Goal: Information Seeking & Learning: Learn about a topic

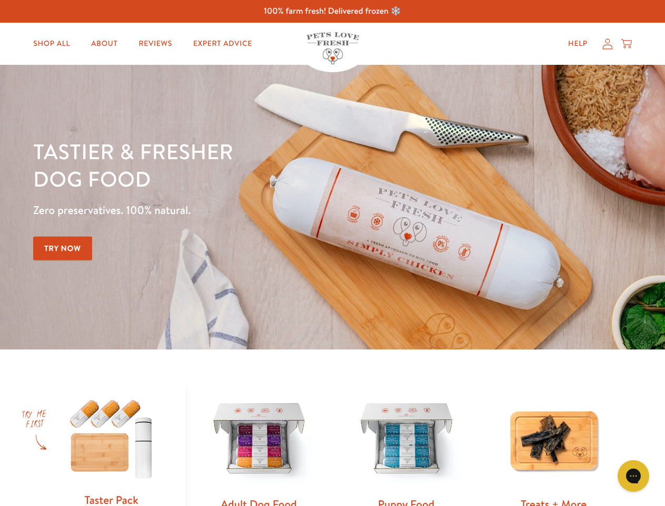
click at [332, 253] on div "Tastier & fresher dog food Zero preservatives. 100% natural. Try Now" at bounding box center [232, 206] width 399 height 139
click at [634, 476] on icon "Gorgias live chat" at bounding box center [633, 475] width 10 height 10
